Goal: Task Accomplishment & Management: Manage account settings

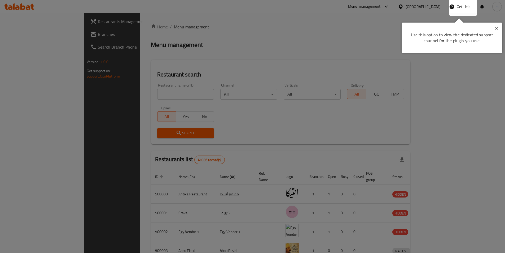
click at [498, 28] on body "​ Menu-management [GEOGRAPHIC_DATA] Get Help m Restaurants Management Branches …" at bounding box center [252, 133] width 505 height 240
click at [498, 28] on icon "Close" at bounding box center [497, 29] width 4 height 4
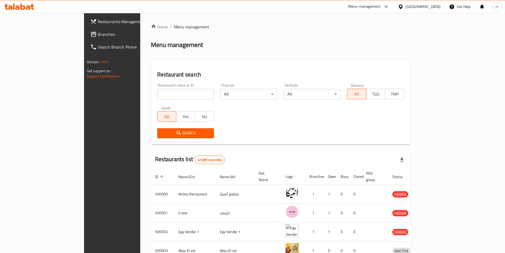
click at [437, 8] on div "[GEOGRAPHIC_DATA]" at bounding box center [423, 7] width 35 height 6
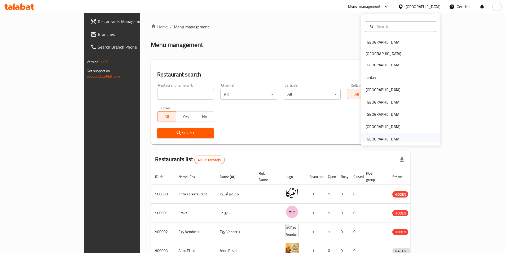
click at [373, 136] on div "[GEOGRAPHIC_DATA]" at bounding box center [382, 139] width 35 height 6
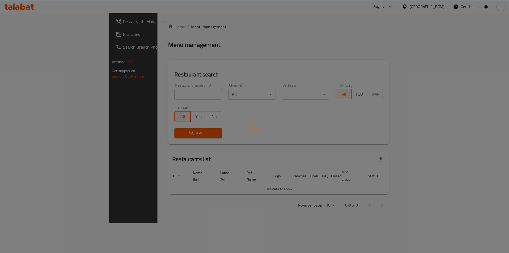
click at [223, 56] on div at bounding box center [254, 126] width 509 height 253
drag, startPoint x: 223, startPoint y: 56, endPoint x: 0, endPoint y: 124, distance: 233.2
click at [223, 55] on div at bounding box center [254, 126] width 509 height 253
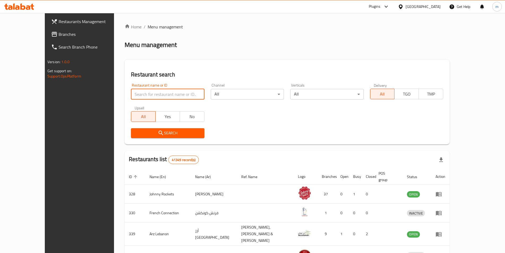
paste input "17745"
type input "17745"
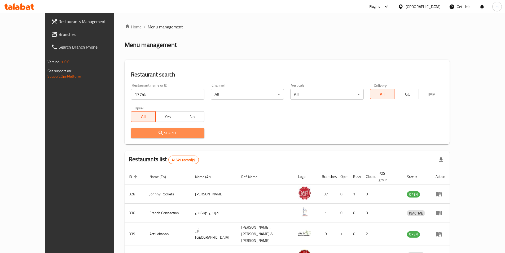
click at [168, 136] on span "Search" at bounding box center [167, 133] width 65 height 7
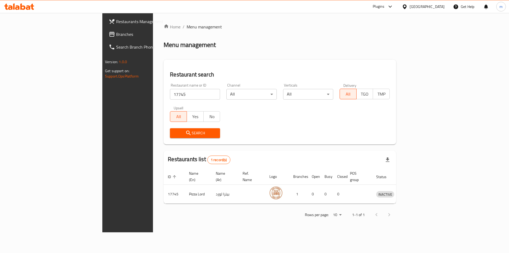
click at [116, 36] on span "Branches" at bounding box center [149, 34] width 67 height 6
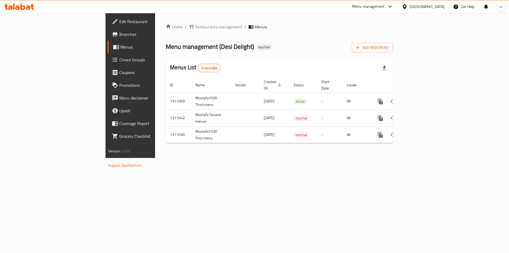
click at [119, 31] on span "Branches" at bounding box center [152, 34] width 67 height 6
